Goal: Task Accomplishment & Management: Manage account settings

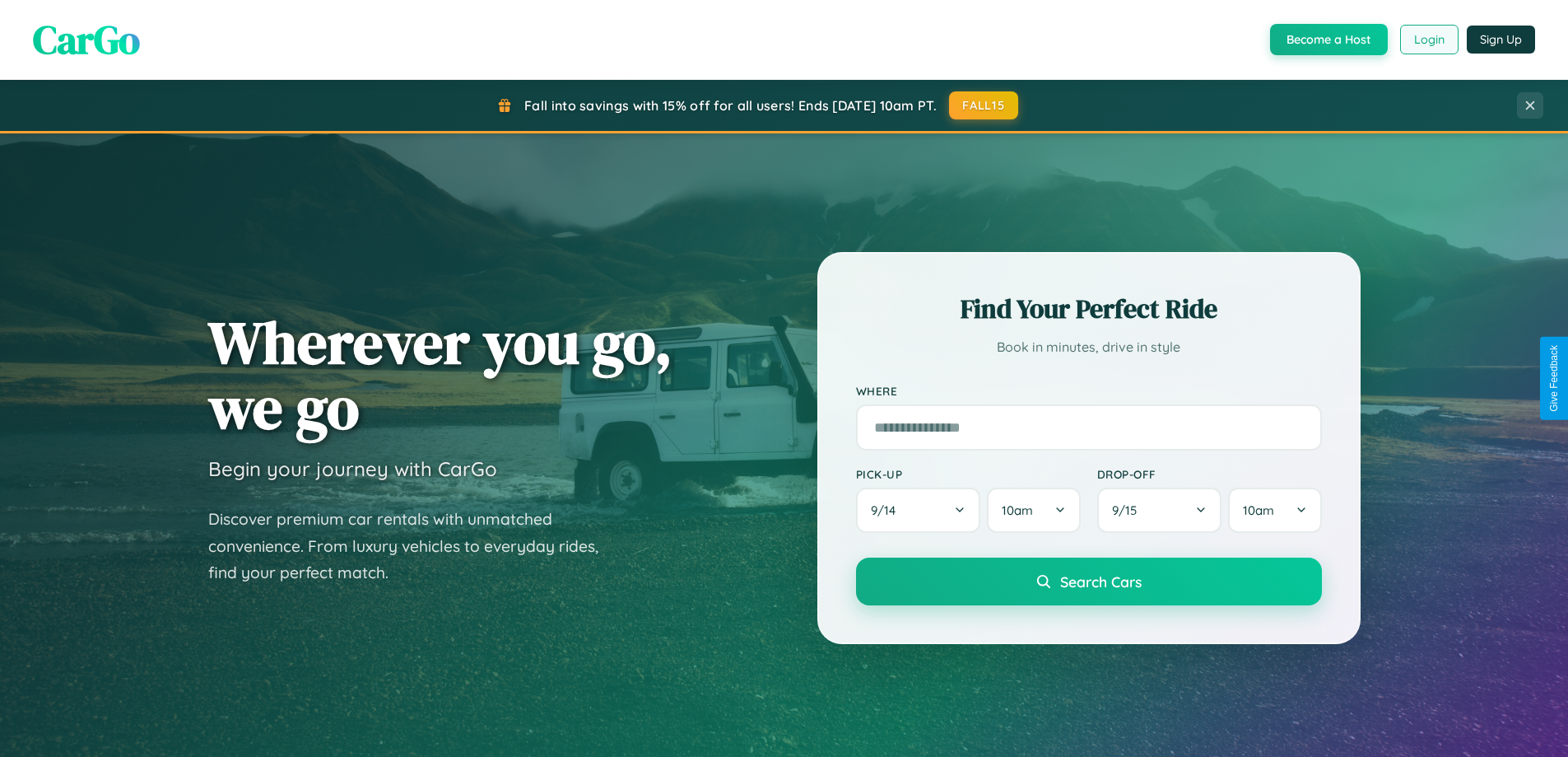
click at [1428, 39] on button "Login" at bounding box center [1430, 39] width 59 height 29
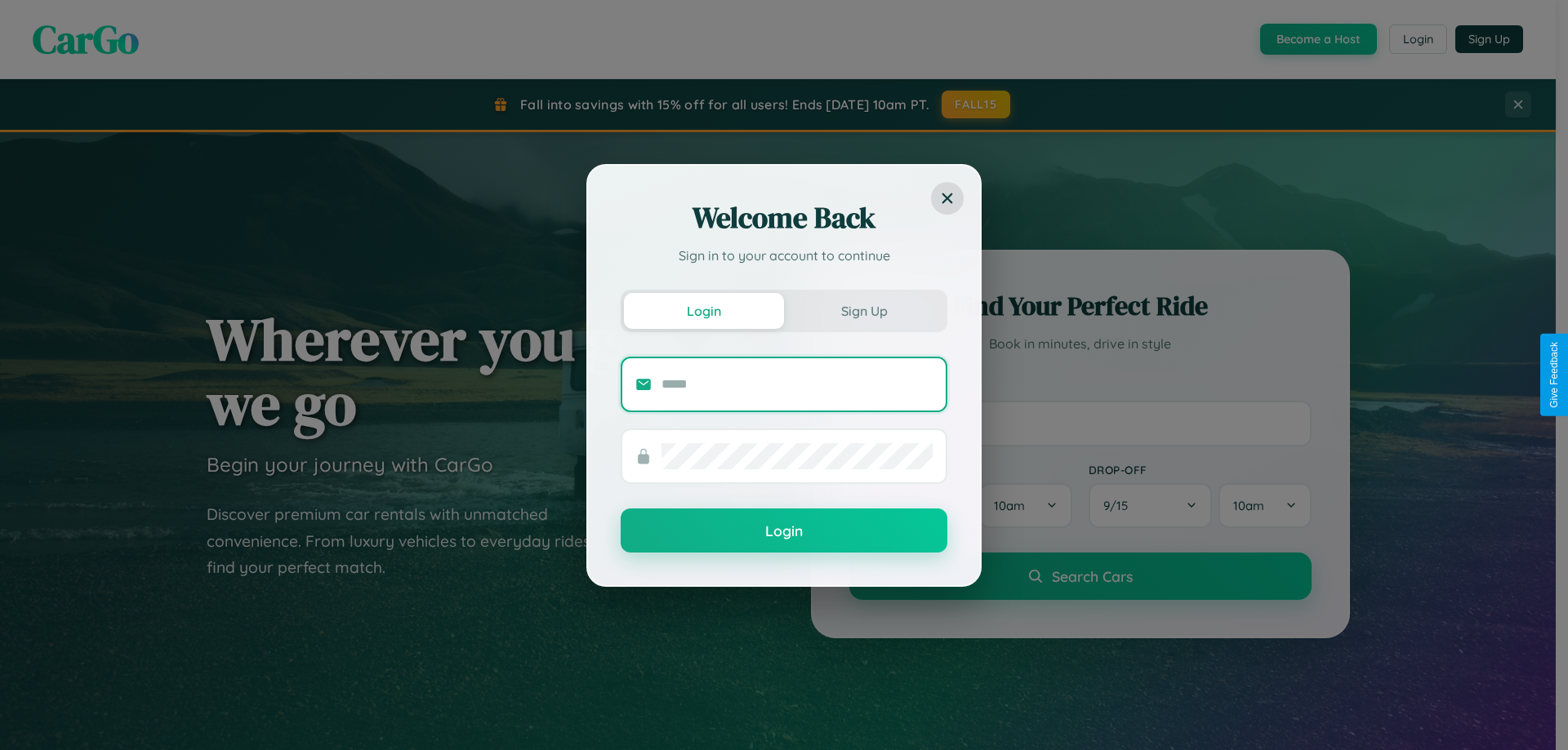
click at [797, 383] on input "text" at bounding box center [796, 384] width 271 height 26
type input "**********"
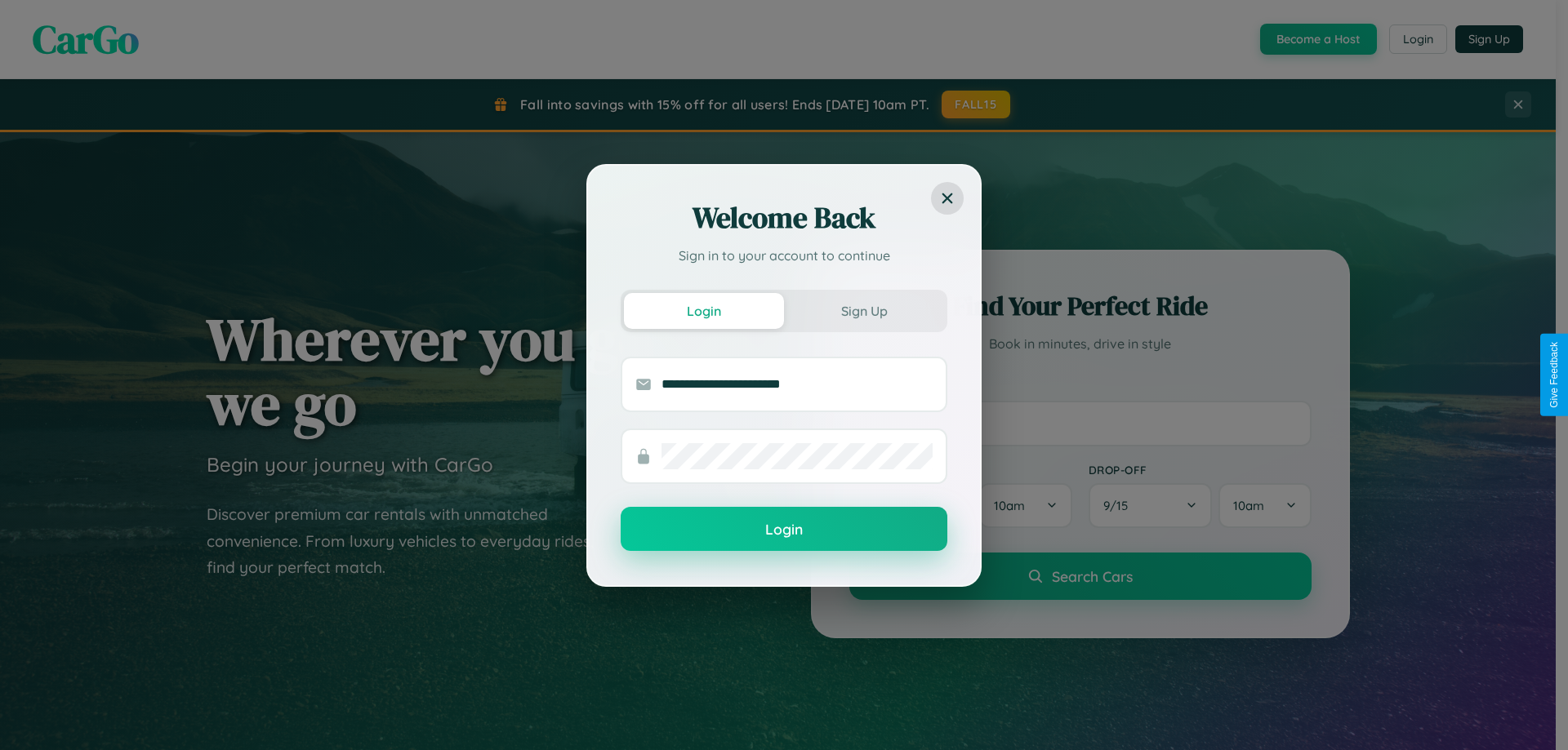
click at [784, 529] on button "Login" at bounding box center [784, 528] width 327 height 44
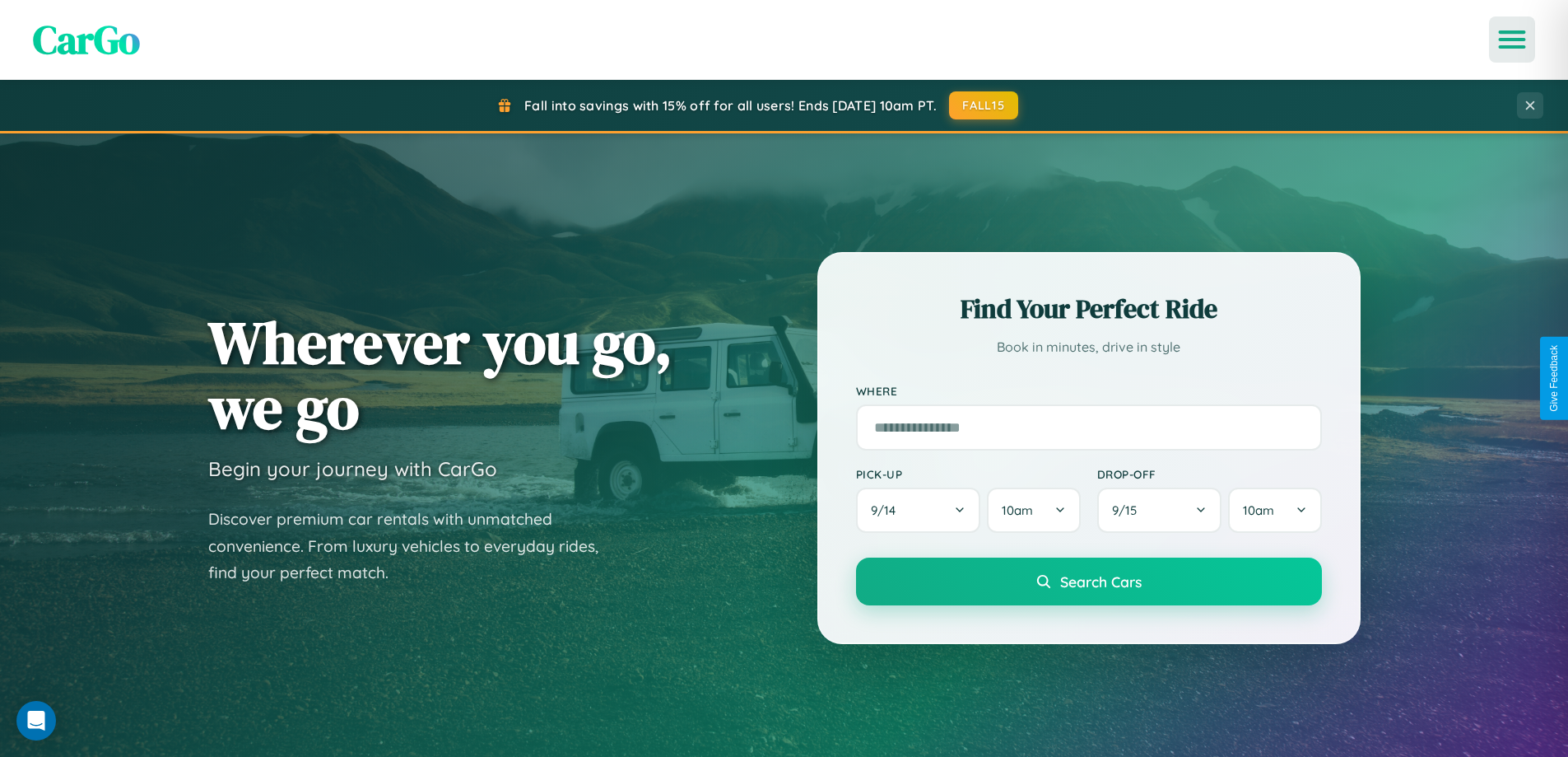
click at [1512, 39] on icon "Open menu" at bounding box center [1512, 39] width 24 height 15
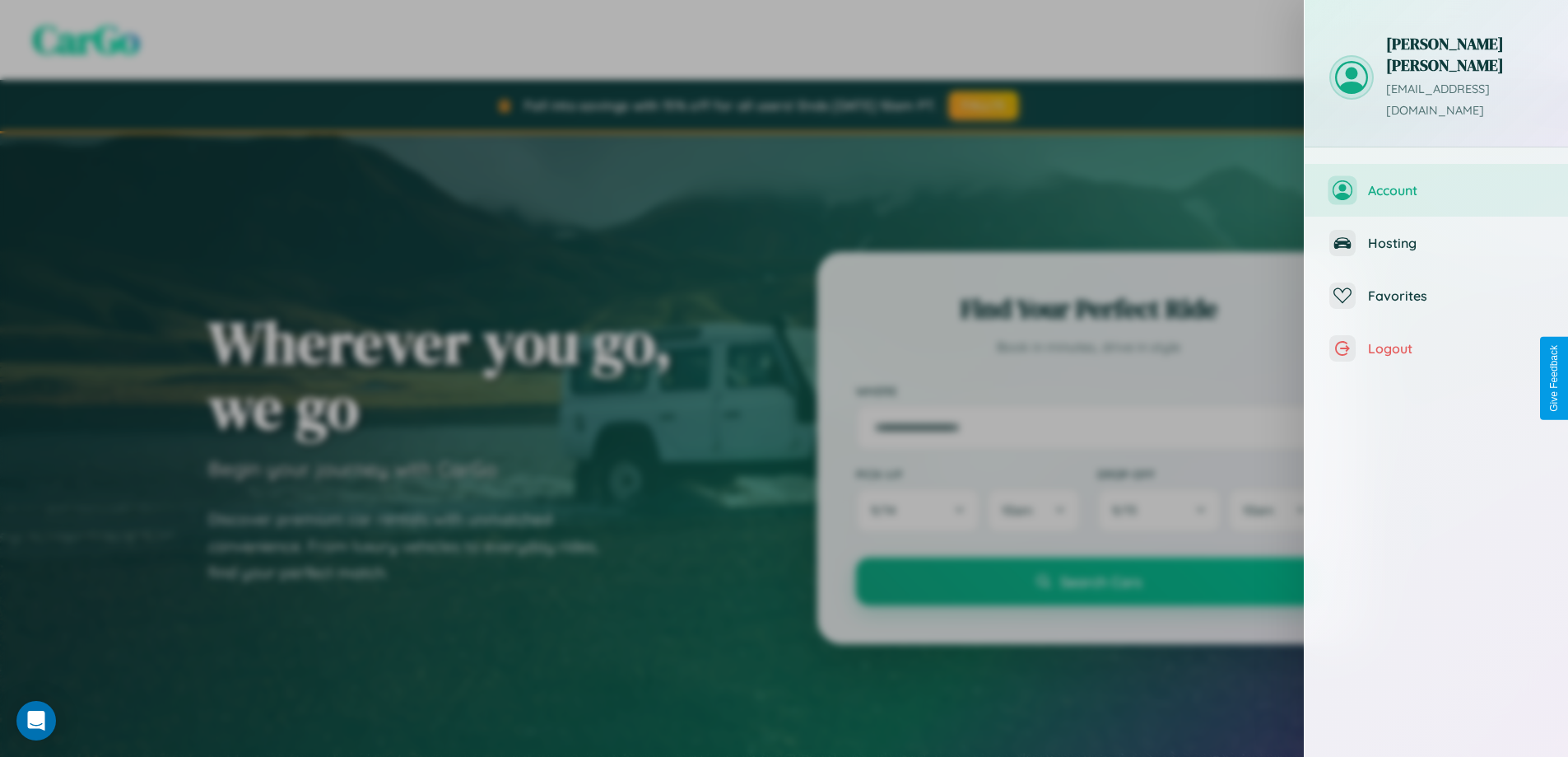
click at [1437, 182] on span "Account" at bounding box center [1455, 189] width 176 height 17
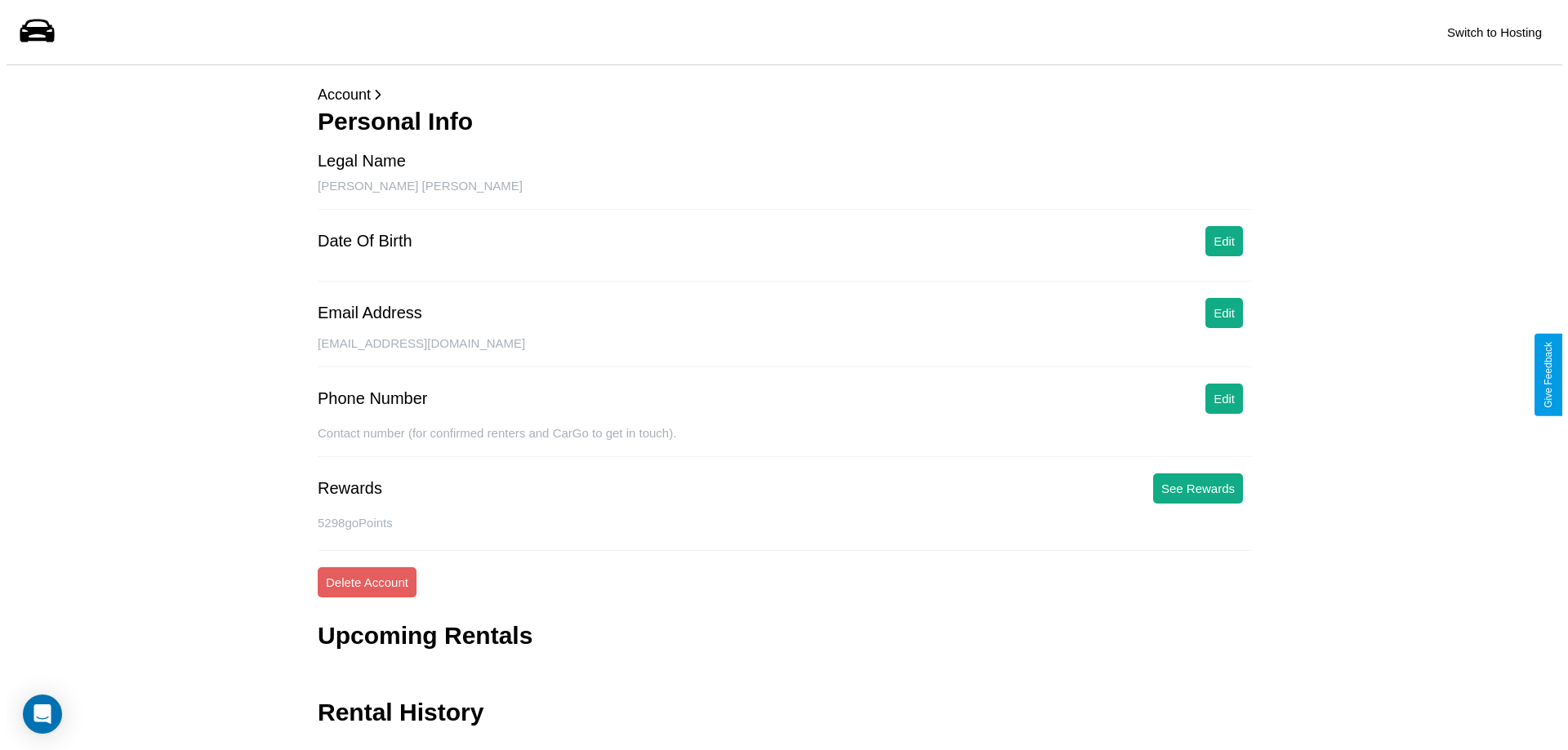
scroll to position [39, 0]
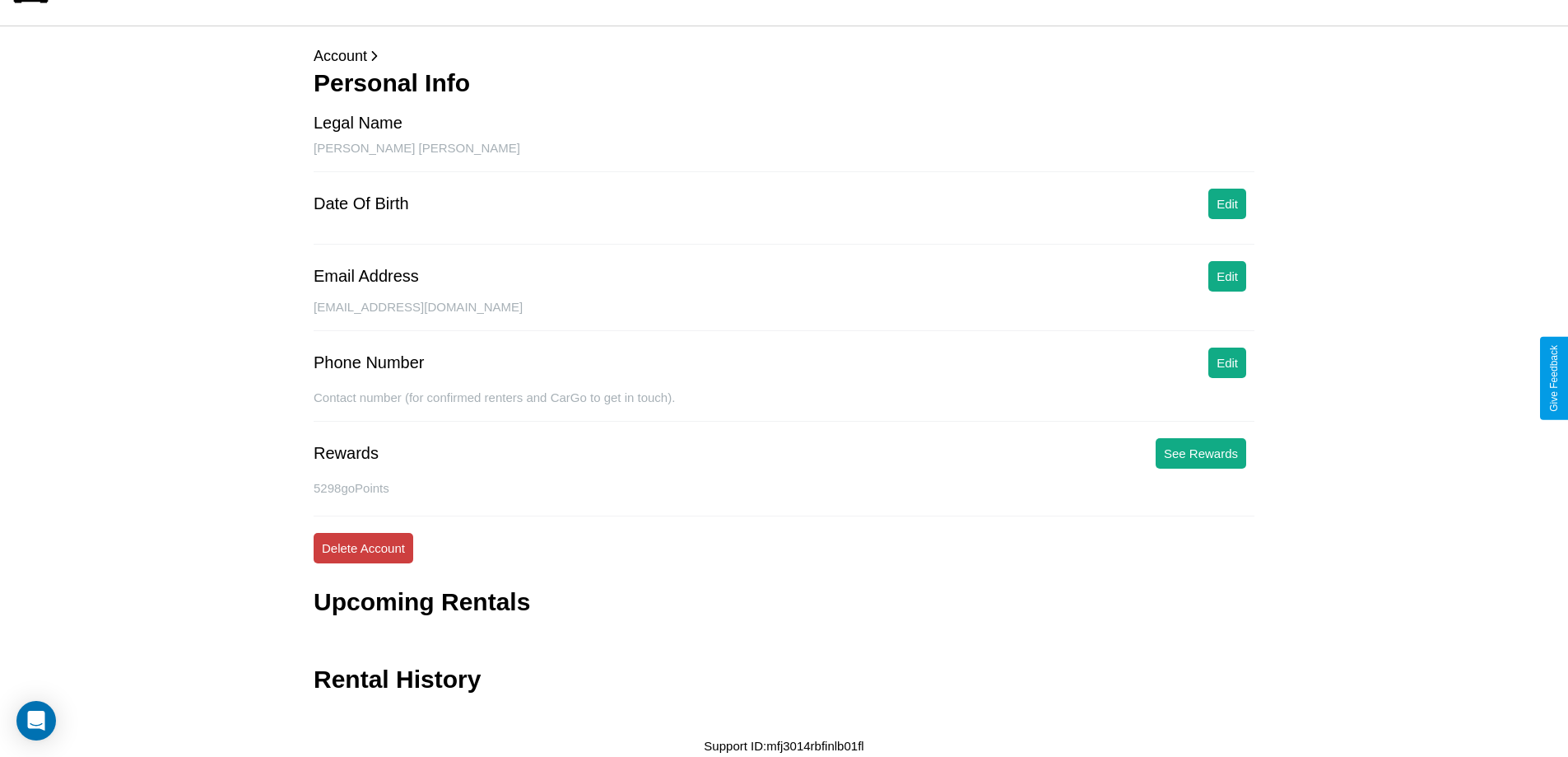
click at [363, 548] on button "Delete Account" at bounding box center [363, 548] width 99 height 30
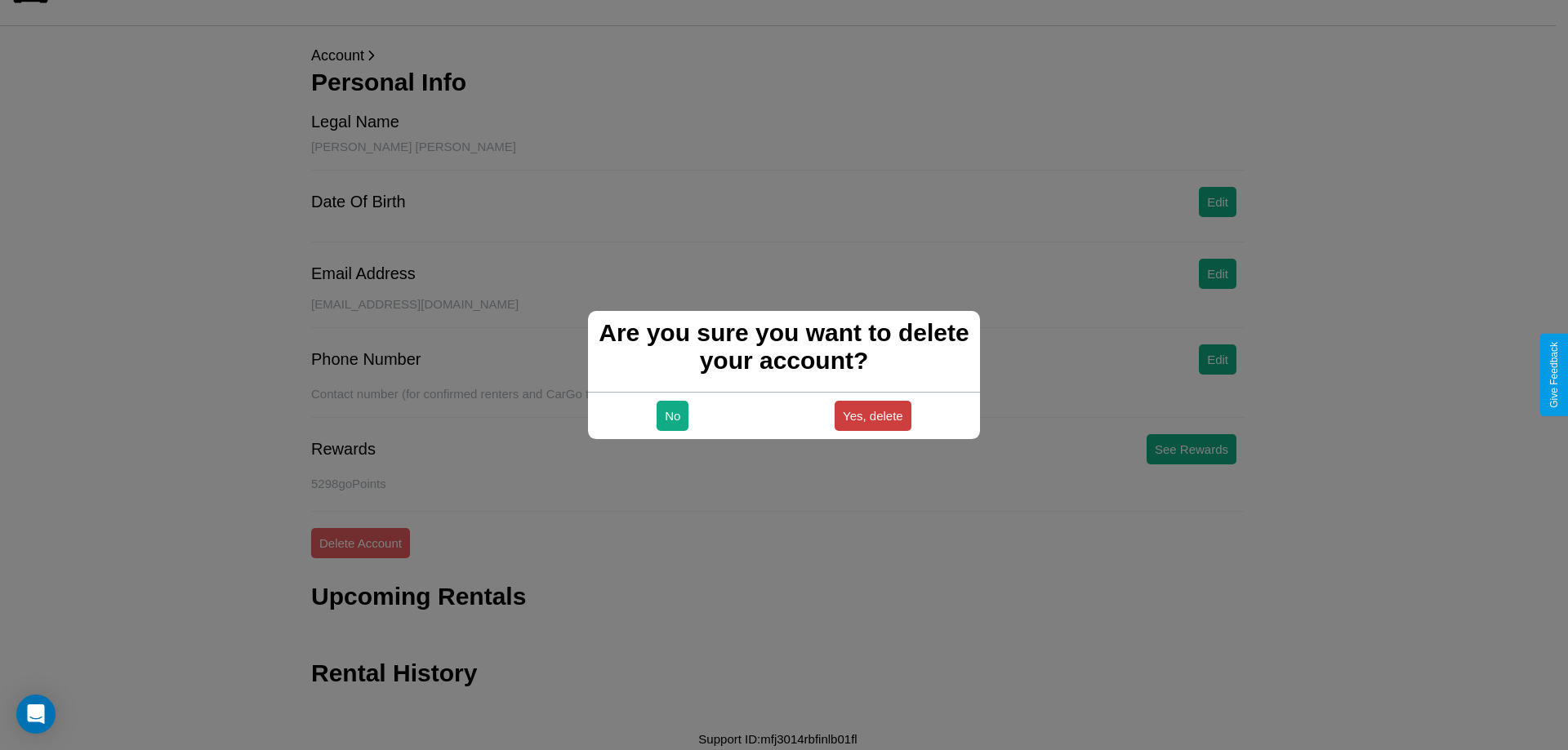
click at [872, 415] on button "Yes, delete" at bounding box center [872, 415] width 77 height 30
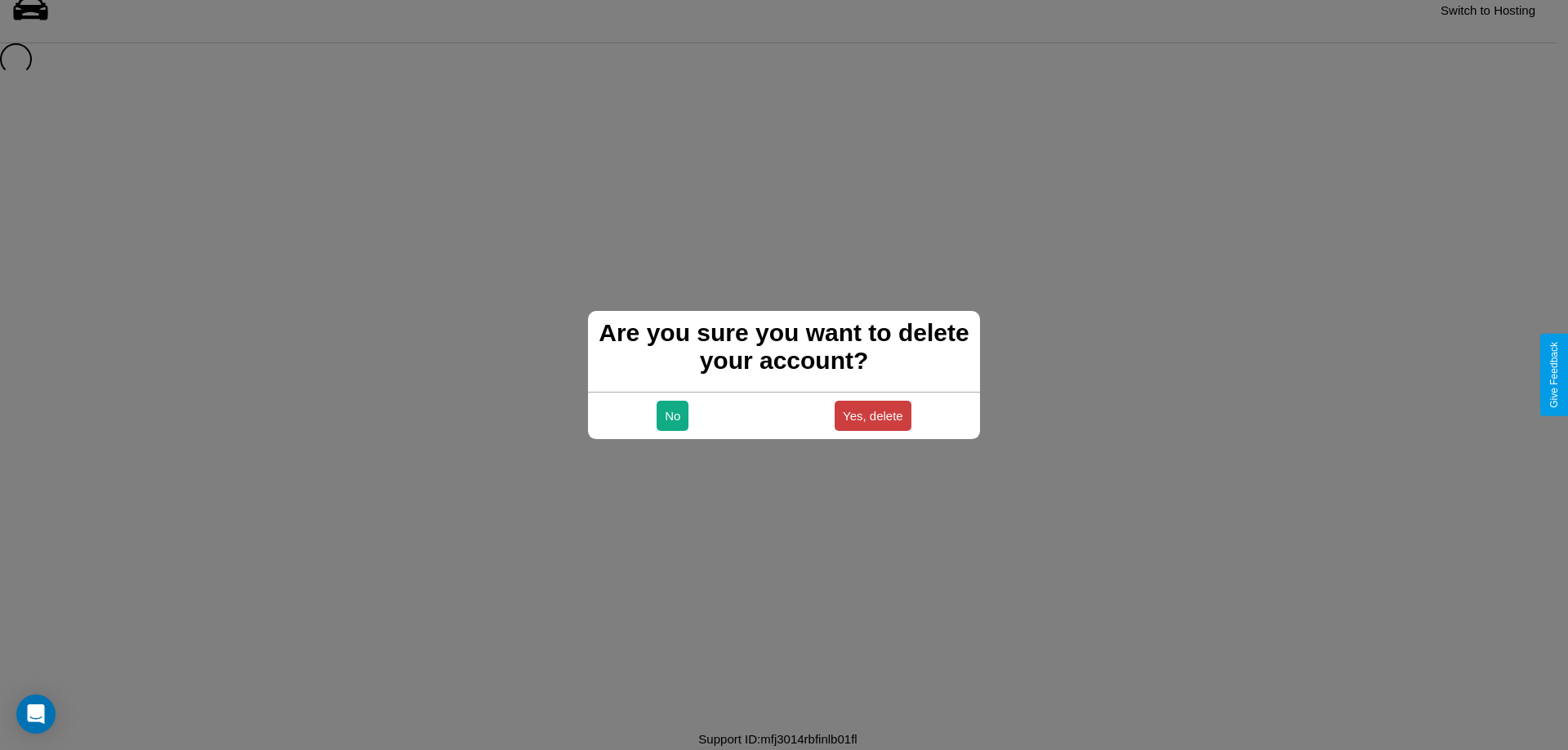
scroll to position [22, 0]
